Goal: Find specific page/section: Find specific page/section

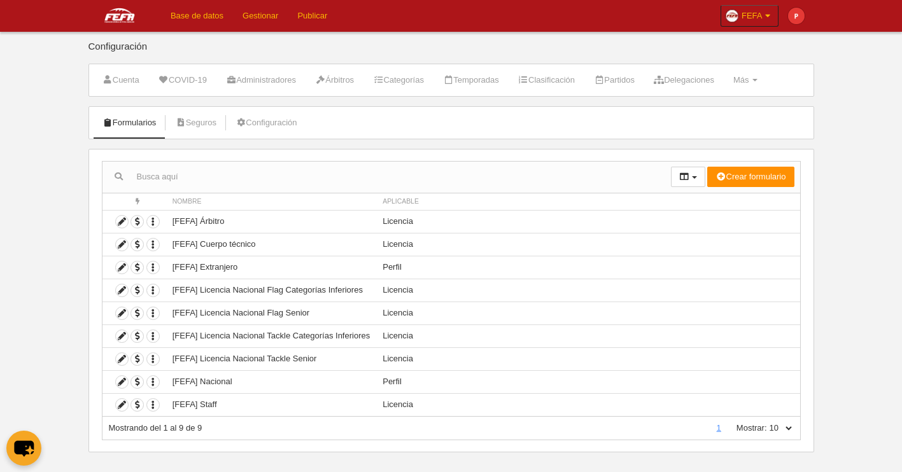
click at [187, 20] on link "Base de datos" at bounding box center [197, 16] width 72 height 32
click at [221, 129] on link "Seguros" at bounding box center [195, 122] width 55 height 19
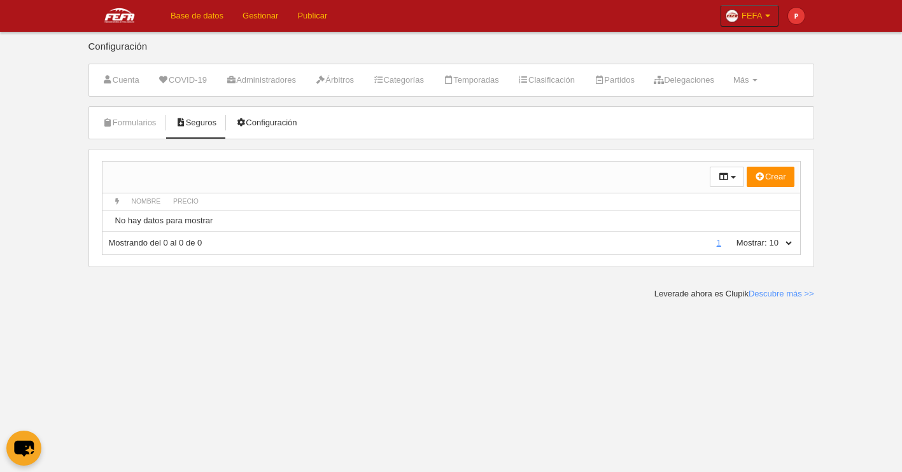
click at [300, 124] on link "Configuración" at bounding box center [265, 122] width 75 height 19
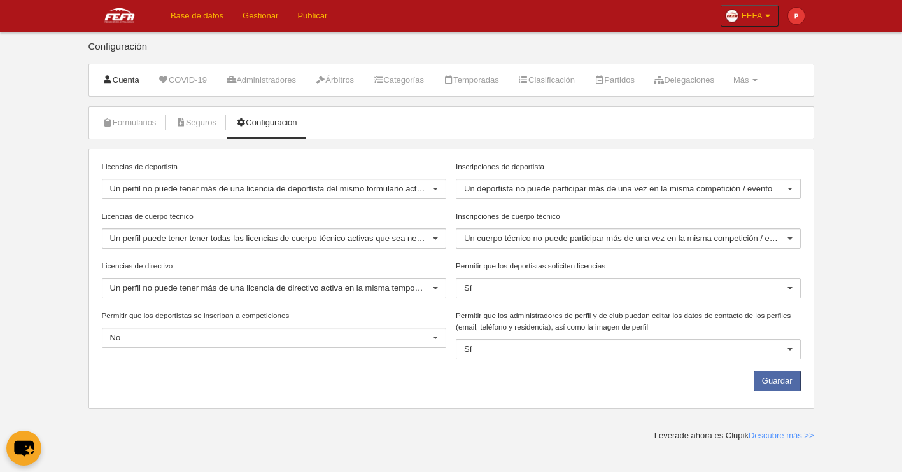
click at [122, 82] on link "Cuenta" at bounding box center [120, 80] width 51 height 19
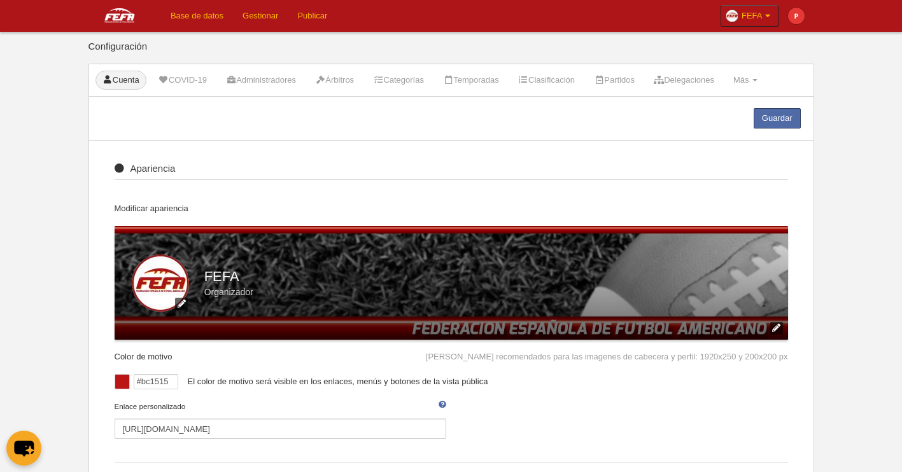
click at [199, 22] on link "Base de datos" at bounding box center [197, 16] width 72 height 32
